Goal: Task Accomplishment & Management: Manage account settings

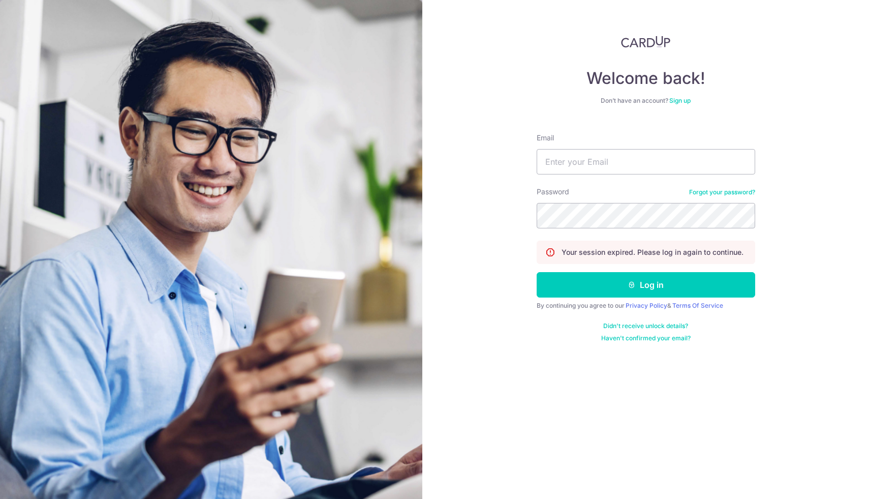
click at [543, 175] on form "Email Password Forgot your password? Your session expired. Please log in again …" at bounding box center [646, 233] width 219 height 217
click at [579, 152] on input "Email" at bounding box center [646, 161] width 219 height 25
type input "[EMAIL_ADDRESS][DOMAIN_NAME]"
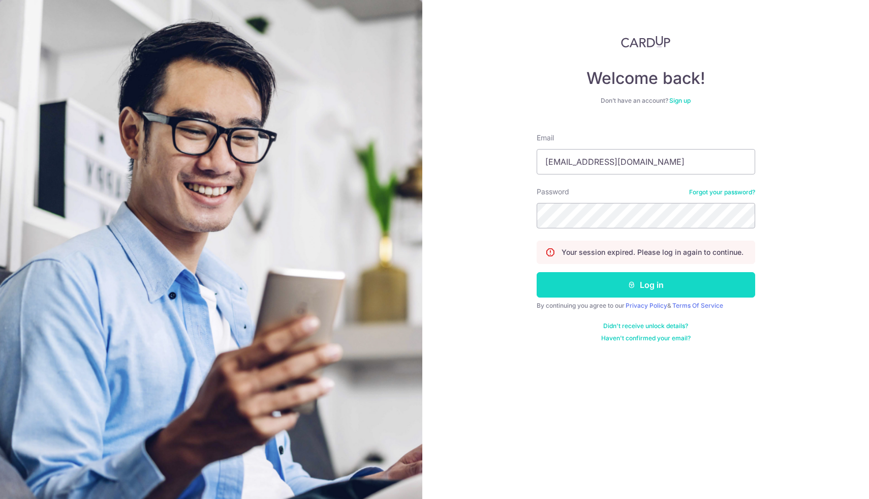
click at [590, 286] on button "Log in" at bounding box center [646, 284] width 219 height 25
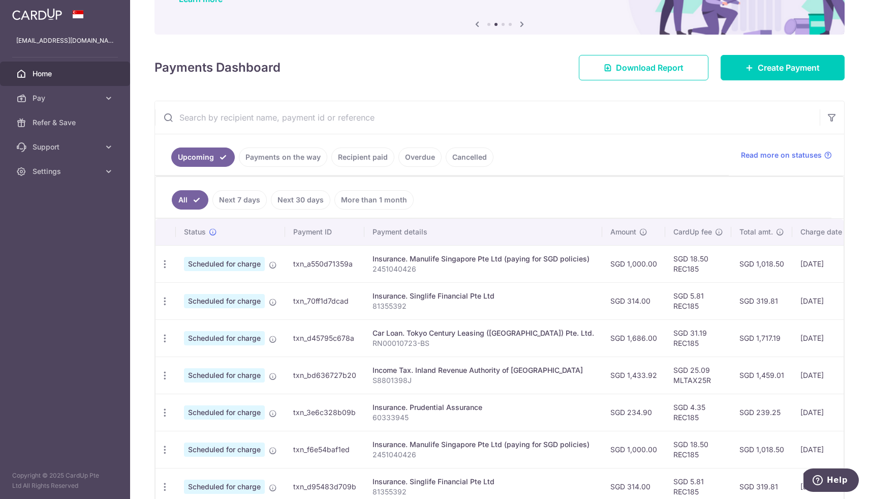
scroll to position [88, 0]
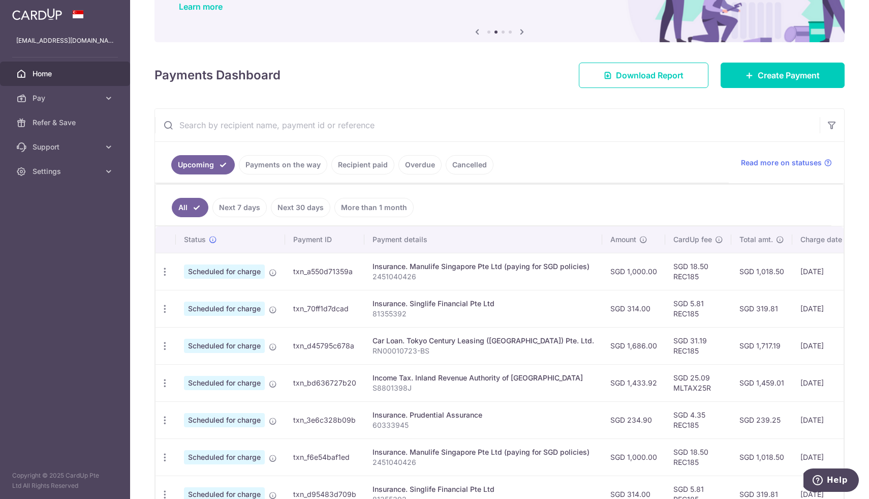
click at [310, 202] on link "Next 30 days" at bounding box center [300, 207] width 59 height 19
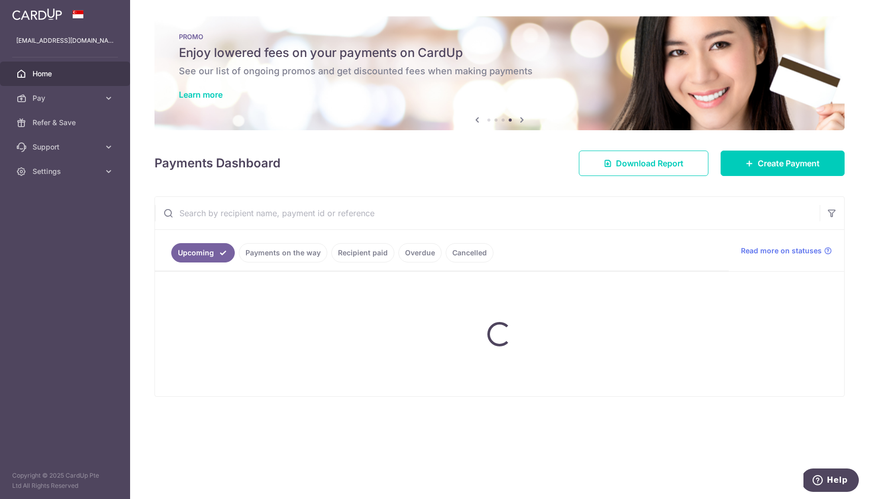
click at [290, 247] on link "Payments on the way" at bounding box center [283, 252] width 88 height 19
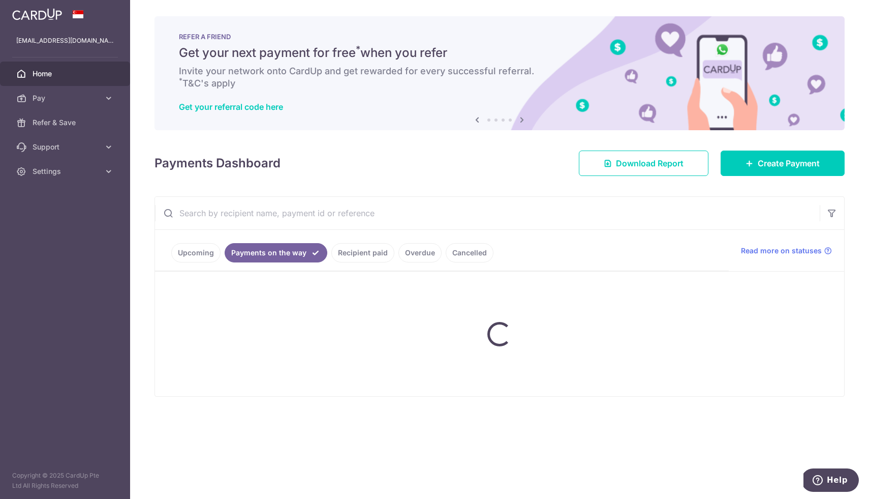
click at [188, 252] on ul "Upcoming Payments on the way Recipient paid Overdue Cancelled" at bounding box center [442, 250] width 574 height 41
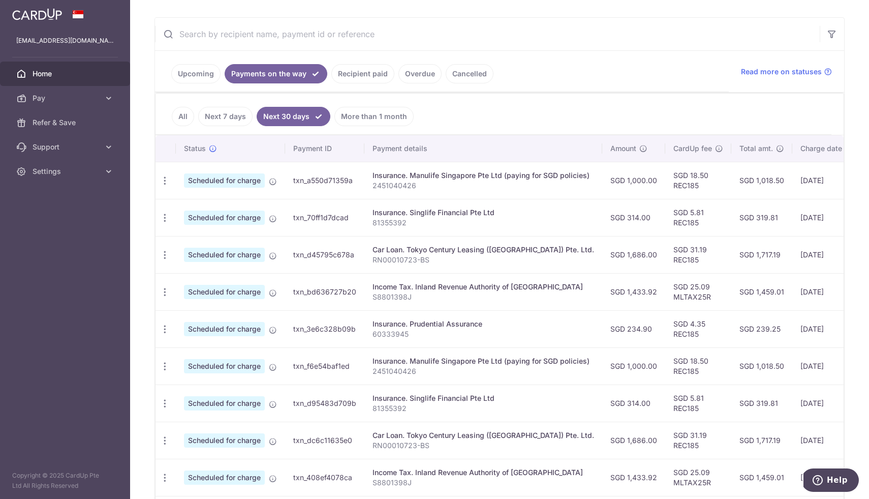
scroll to position [172, 0]
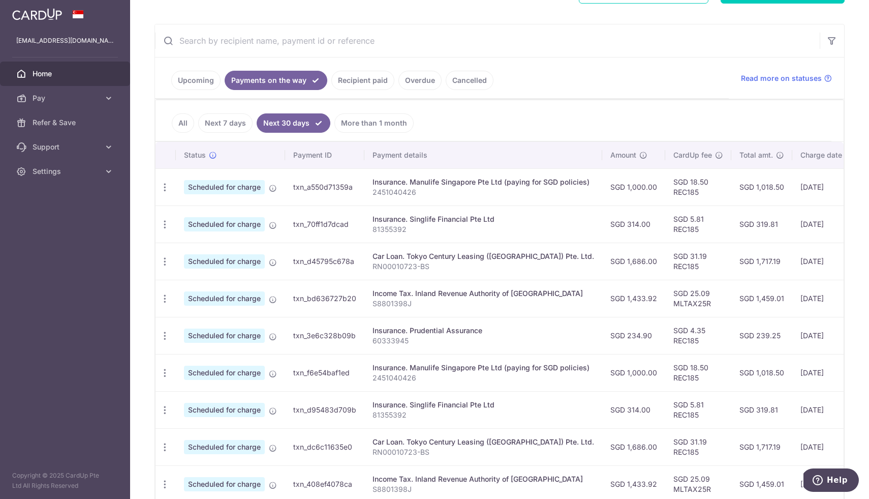
click at [365, 85] on link "Recipient paid" at bounding box center [362, 80] width 63 height 19
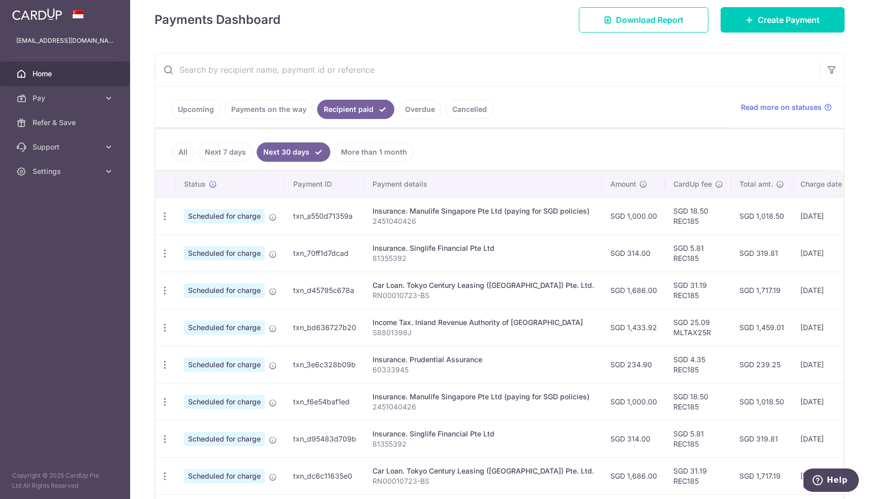
scroll to position [144, 0]
click at [204, 114] on link "Upcoming" at bounding box center [195, 108] width 49 height 19
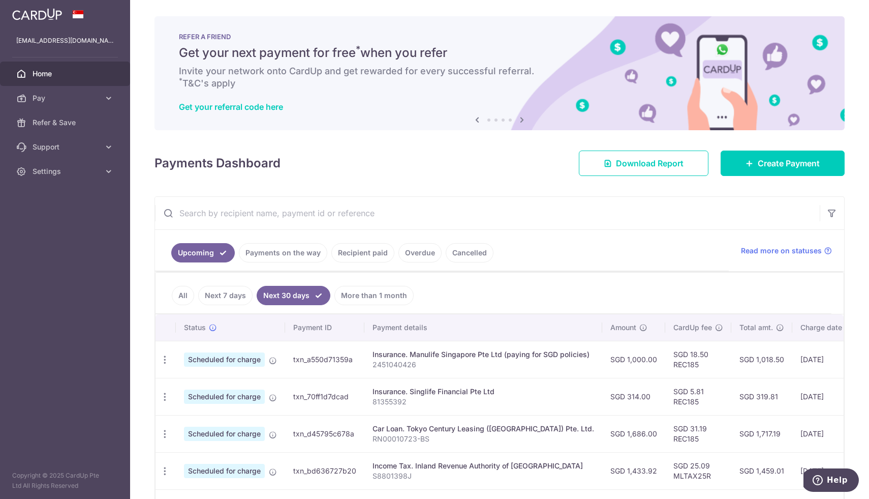
scroll to position [77, 0]
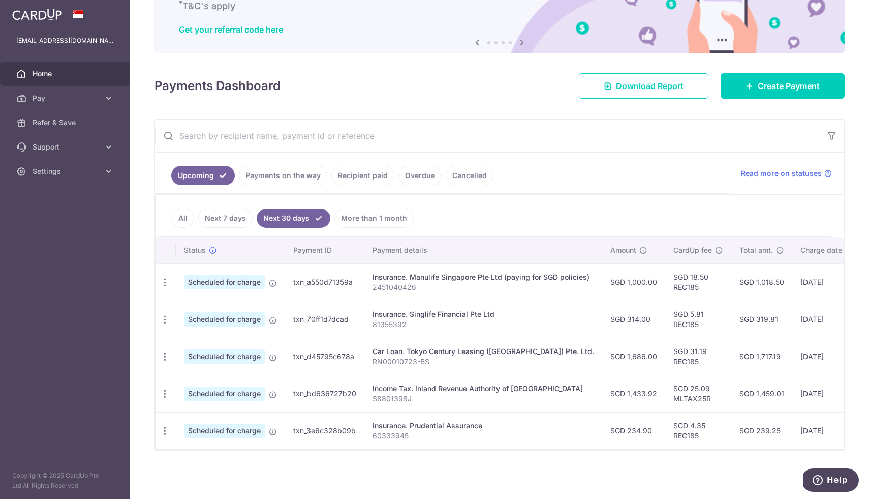
click at [185, 214] on link "All" at bounding box center [183, 217] width 22 height 19
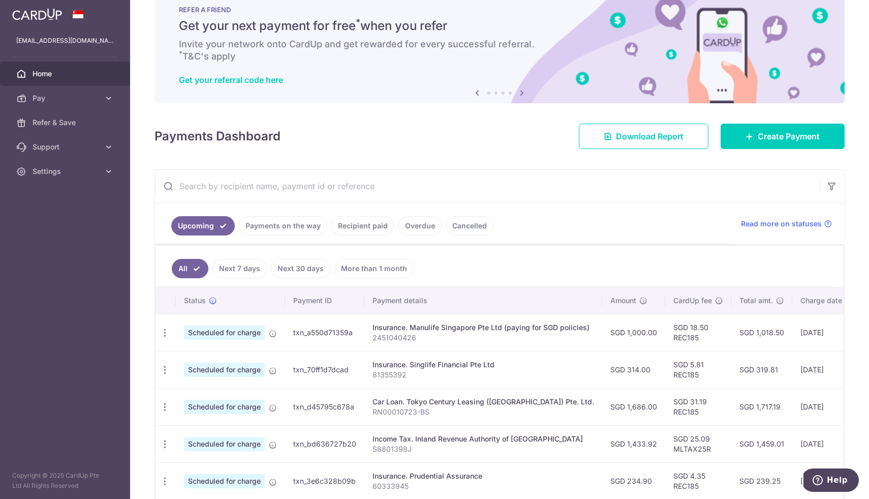
scroll to position [28, 0]
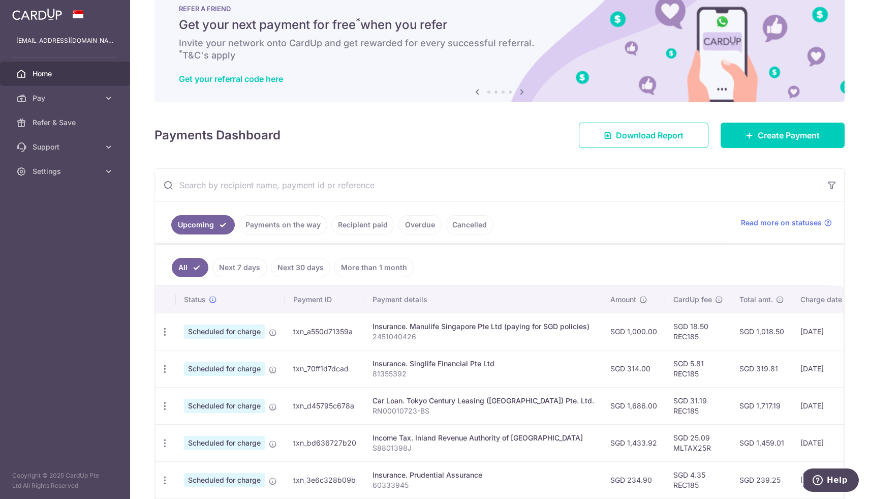
click at [359, 228] on link "Recipient paid" at bounding box center [362, 224] width 63 height 19
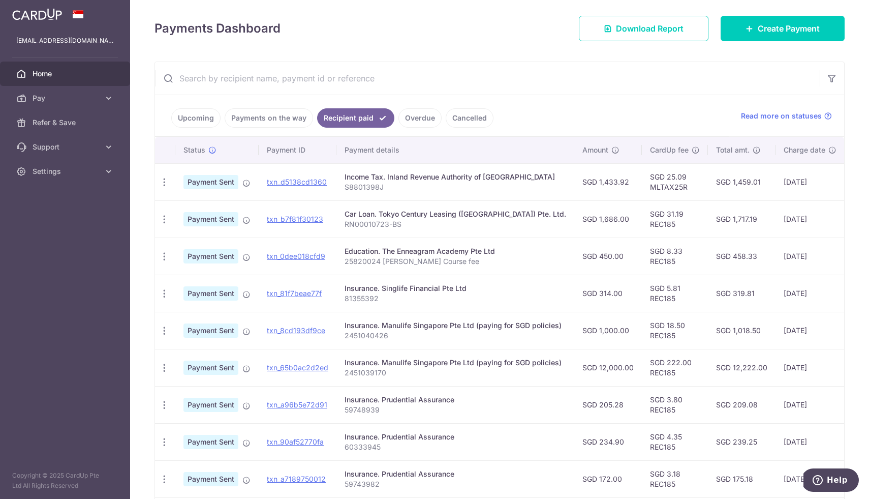
scroll to position [244, 0]
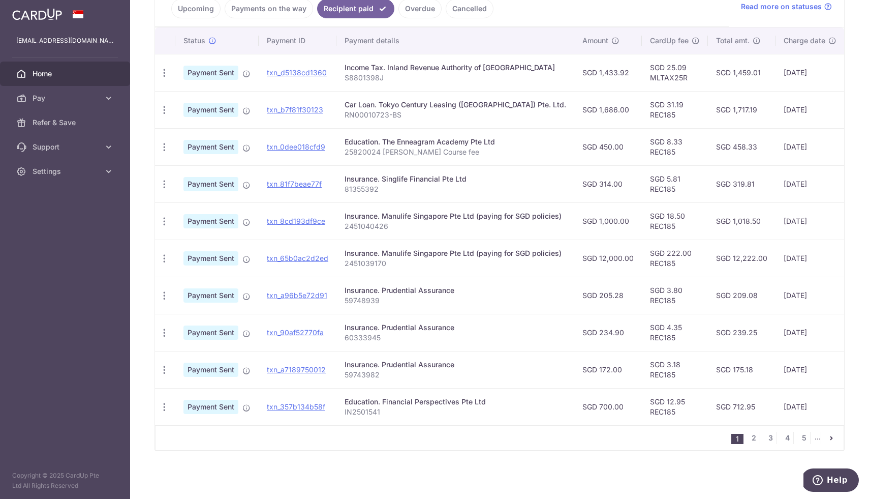
click at [274, 10] on link "Payments on the way" at bounding box center [269, 8] width 88 height 19
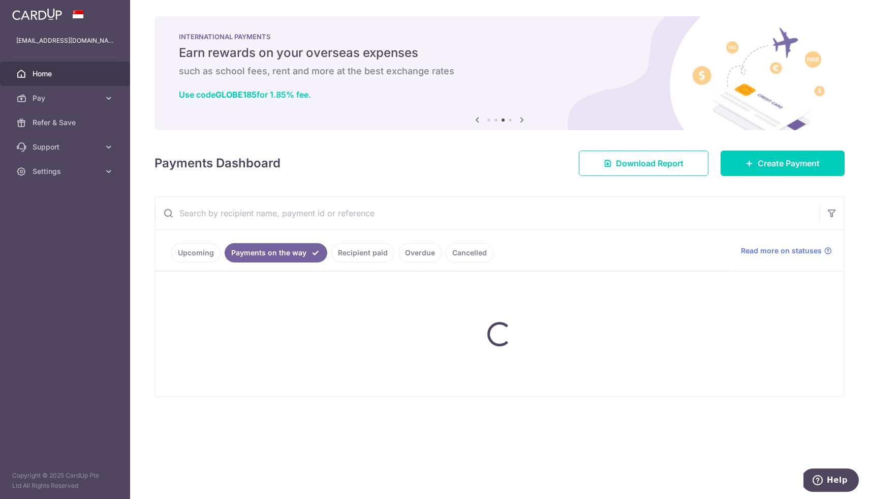
scroll to position [0, 0]
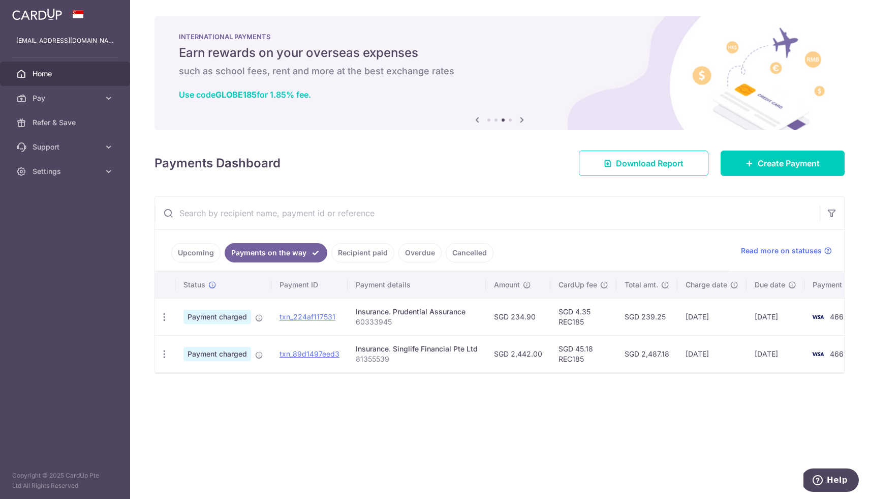
click at [204, 253] on link "Upcoming" at bounding box center [195, 252] width 49 height 19
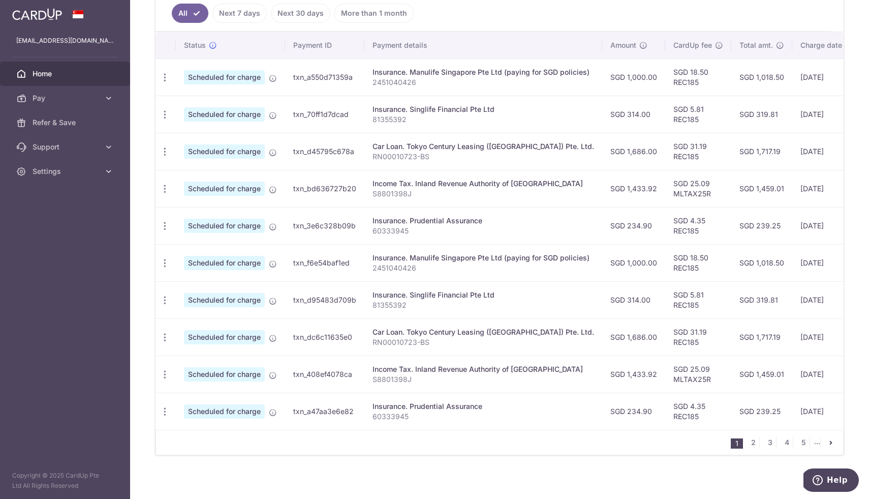
scroll to position [287, 0]
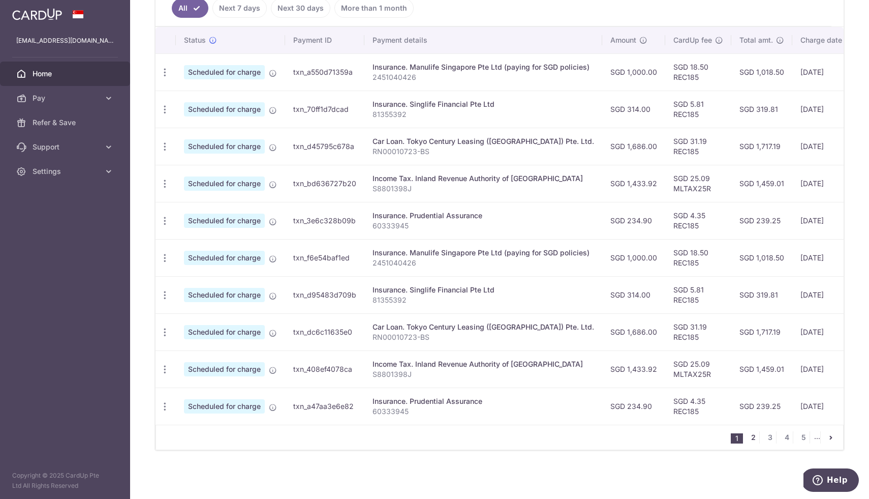
click at [753, 439] on link "2" at bounding box center [753, 437] width 12 height 12
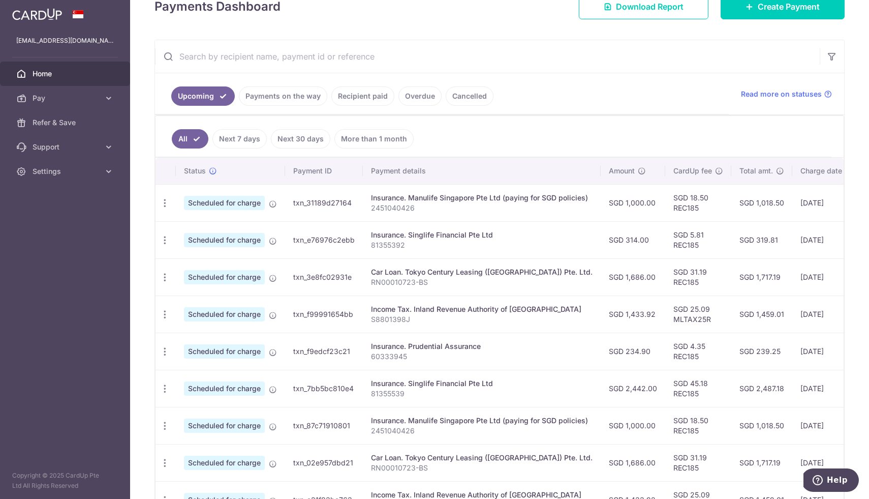
scroll to position [165, 0]
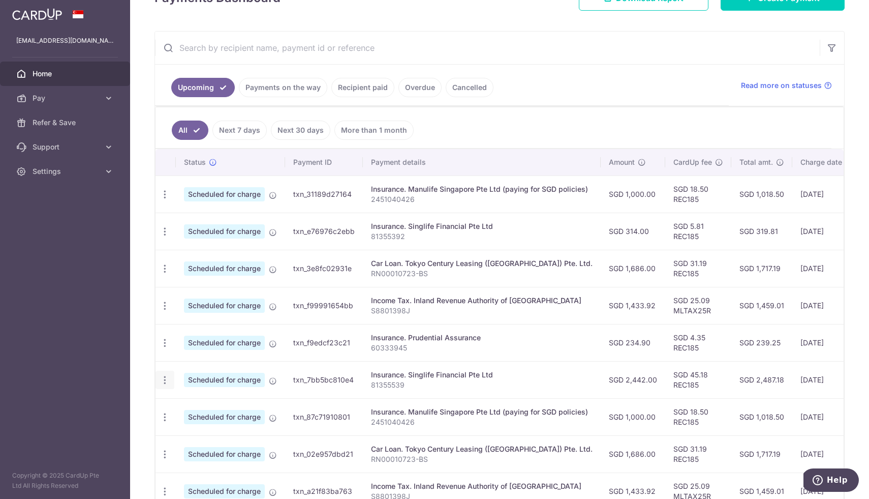
click at [166, 380] on icon "button" at bounding box center [165, 380] width 11 height 11
click at [208, 430] on span "Cancel payment" at bounding box center [219, 432] width 68 height 12
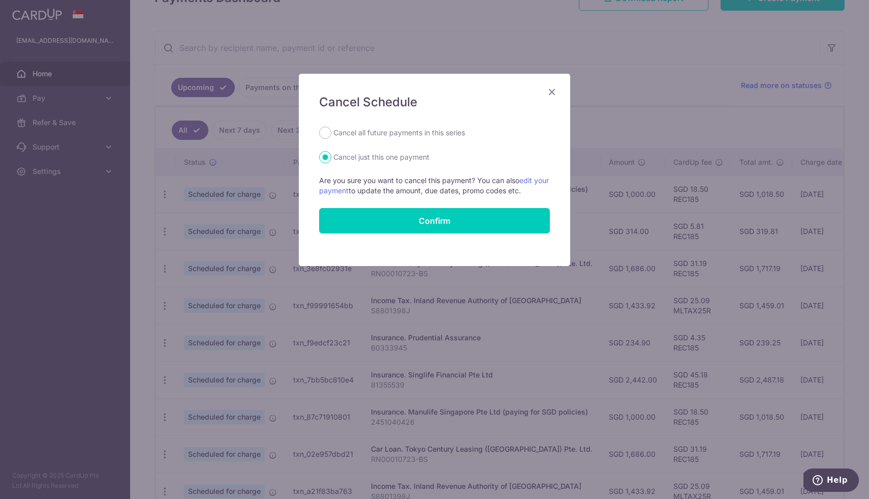
click at [407, 137] on label "Cancel all future payments in this series" at bounding box center [399, 133] width 132 height 12
click at [331, 137] on input "Cancel all future payments in this series" at bounding box center [325, 133] width 12 height 12
radio input "true"
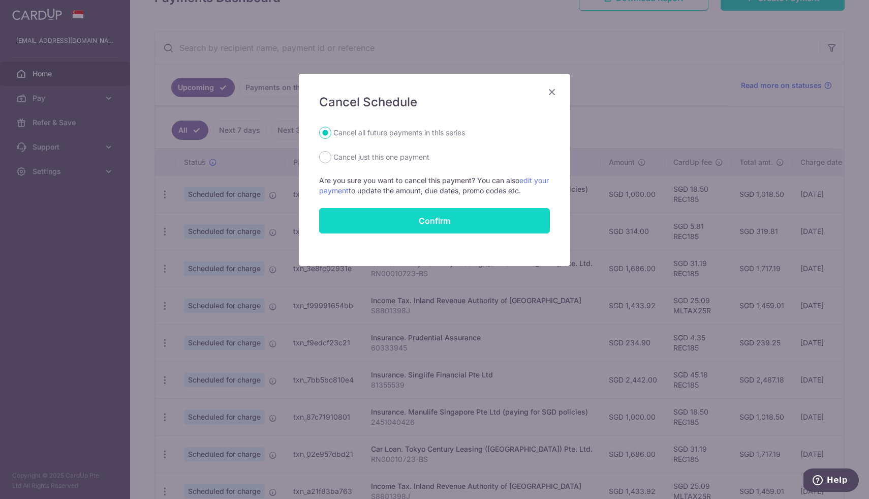
click at [421, 211] on button "Confirm" at bounding box center [434, 220] width 231 height 25
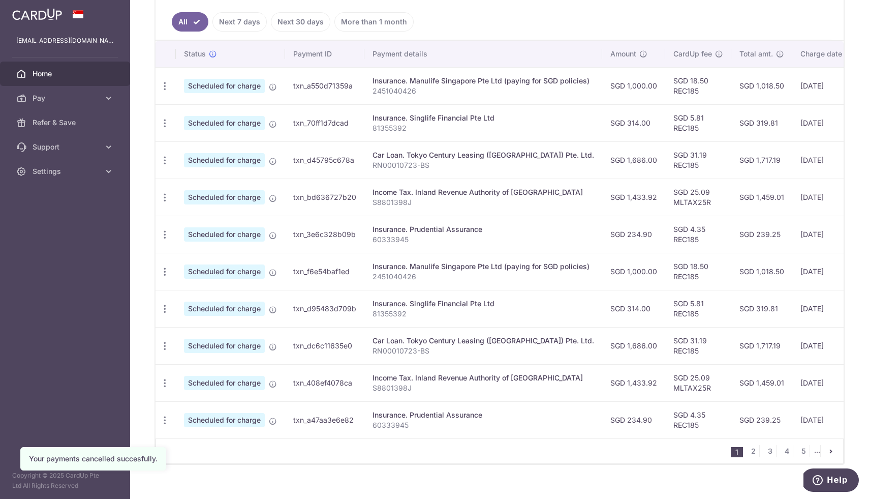
scroll to position [279, 0]
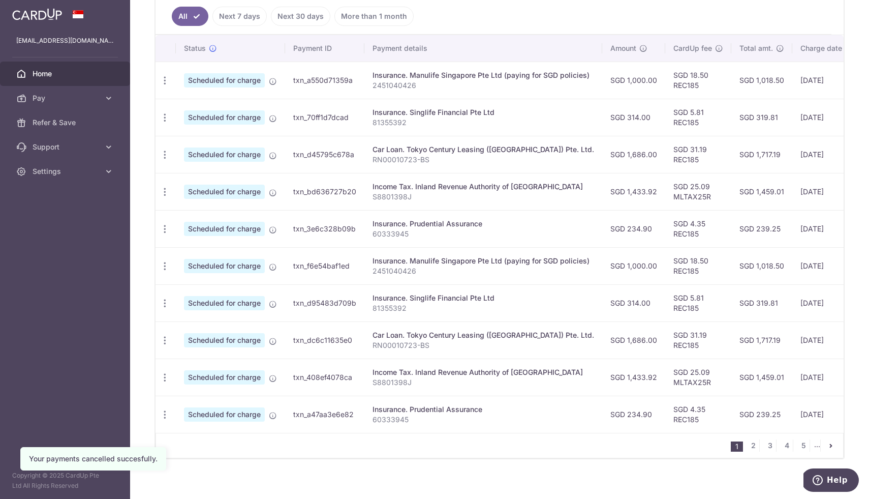
click at [100, 76] on link "Home" at bounding box center [65, 73] width 130 height 24
